Goal: Task Accomplishment & Management: Use online tool/utility

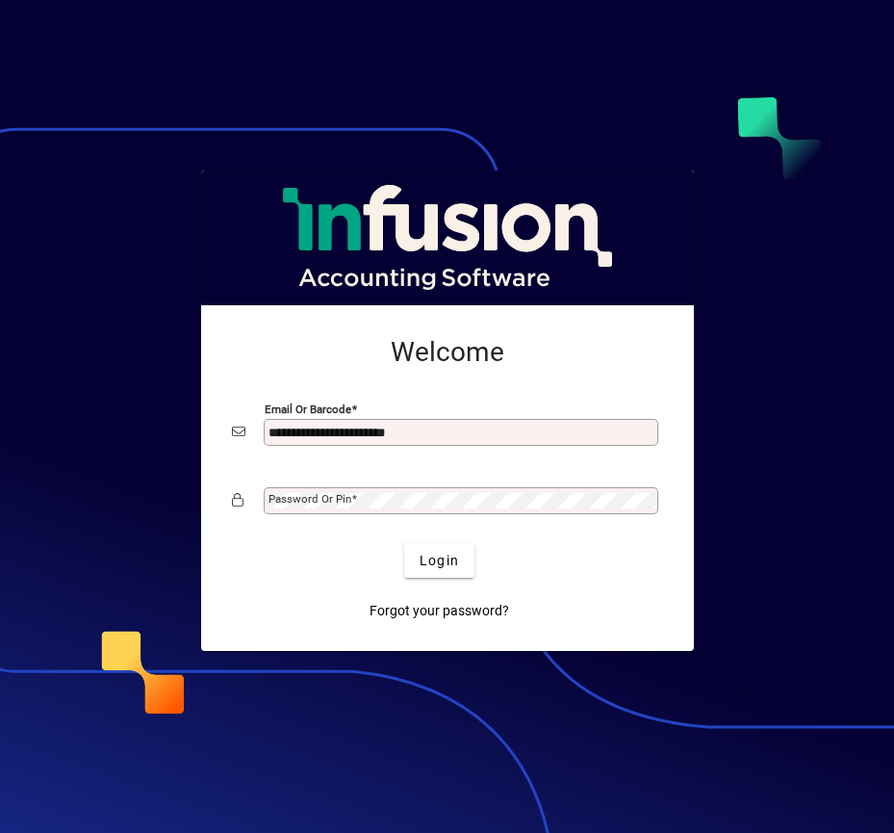
type input "**********"
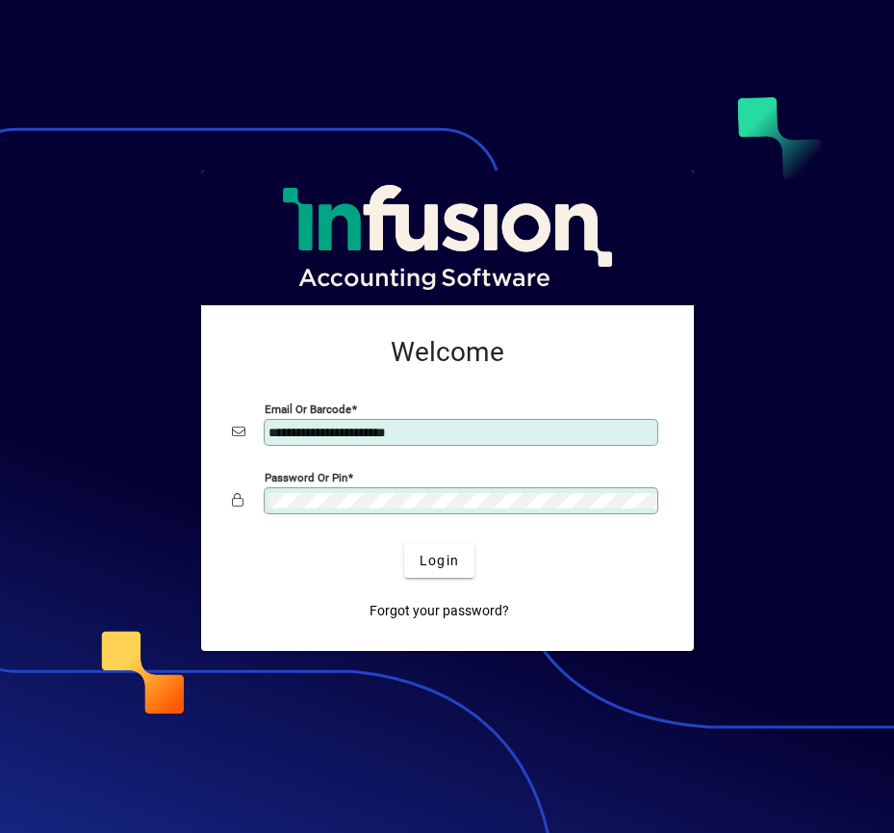
click at [404, 543] on button "Login" at bounding box center [439, 560] width 70 height 35
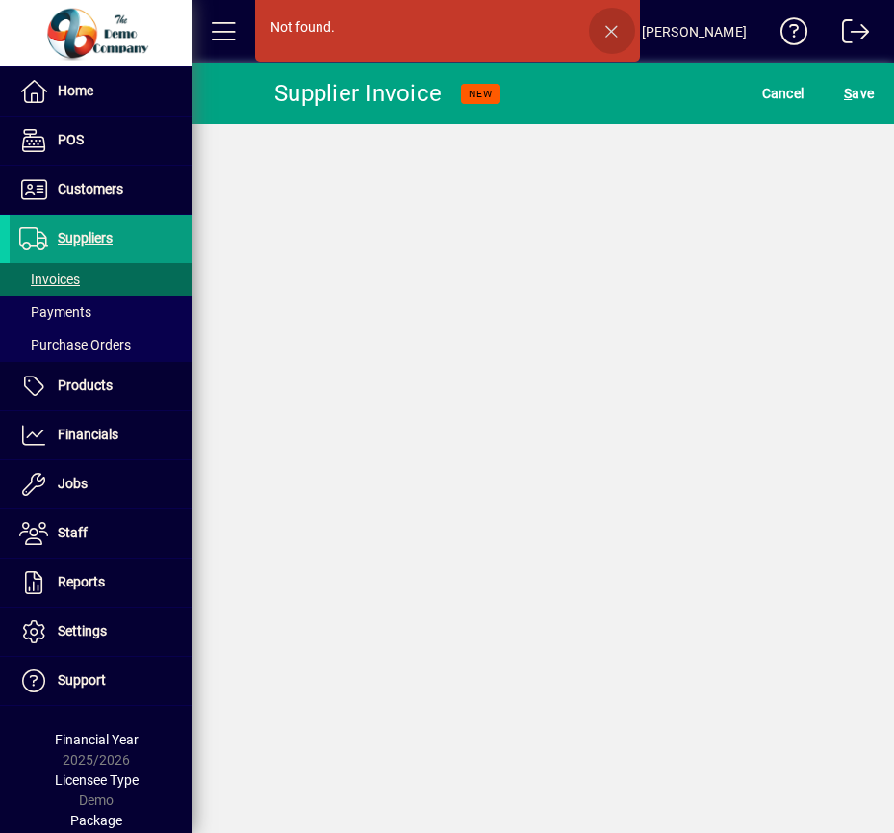
click at [606, 23] on span "button" at bounding box center [612, 31] width 46 height 46
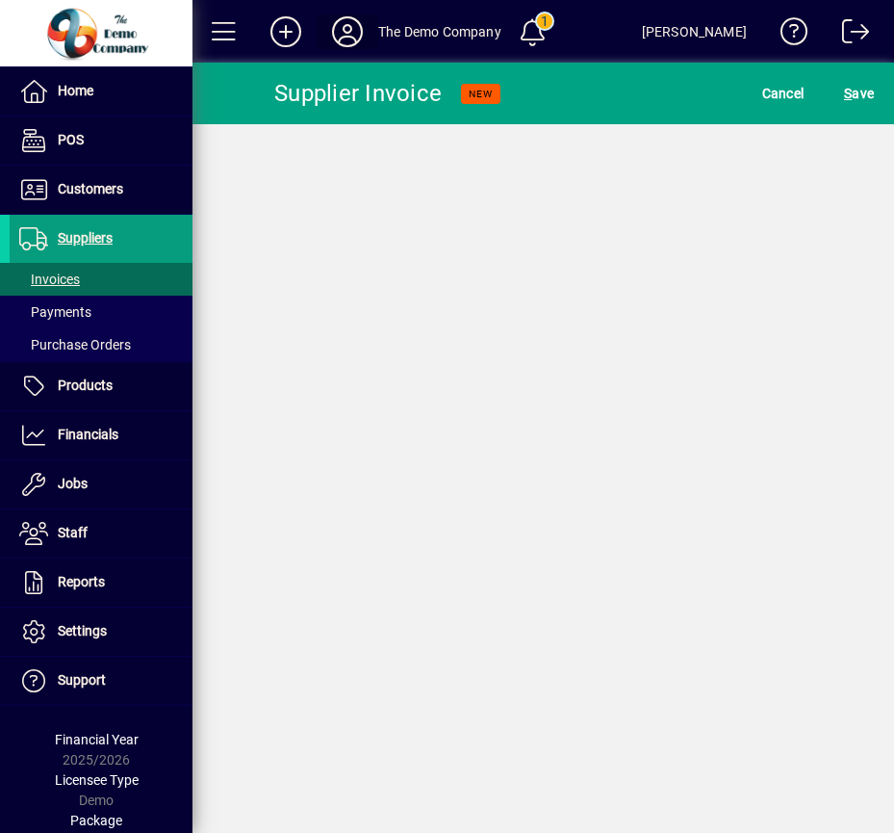
click at [352, 27] on icon at bounding box center [347, 31] width 39 height 31
